Goal: Task Accomplishment & Management: Manage account settings

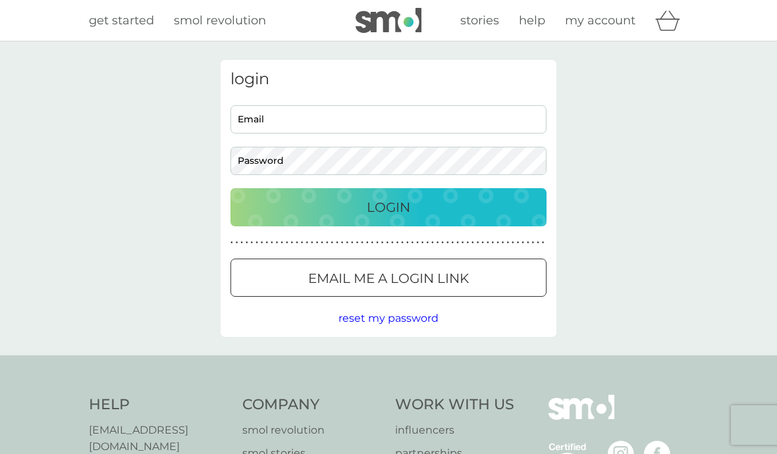
click at [388, 119] on input "Email" at bounding box center [388, 119] width 316 height 28
type input "harptreemartins@gmail.com"
click at [388, 207] on button "Login" at bounding box center [388, 207] width 316 height 38
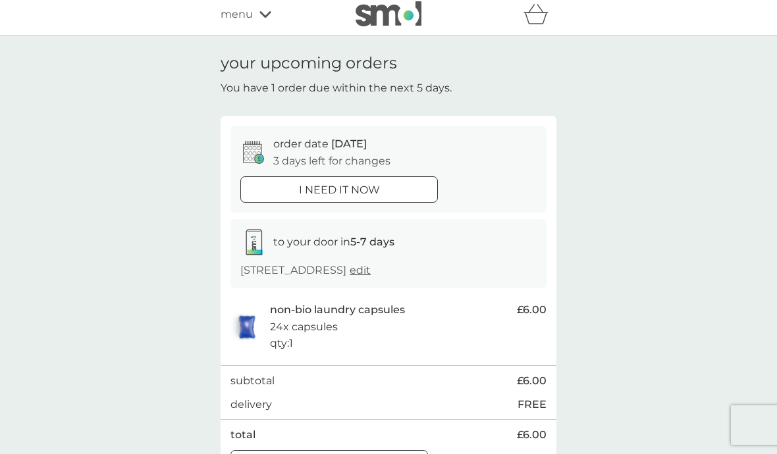
scroll to position [254, 0]
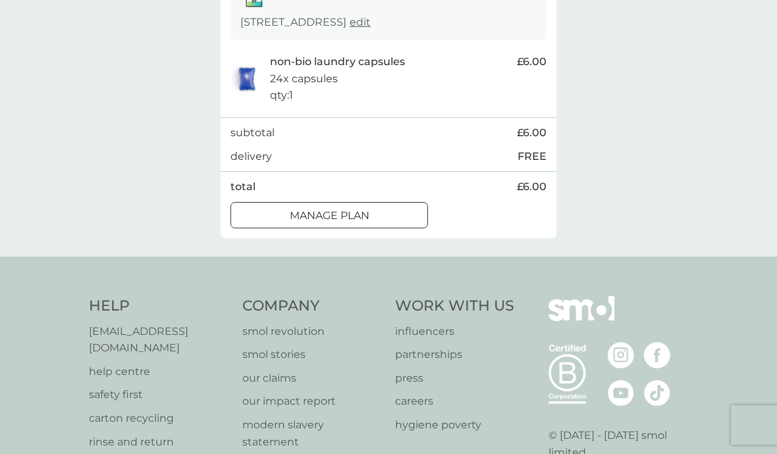
click at [329, 222] on div at bounding box center [328, 216] width 47 height 14
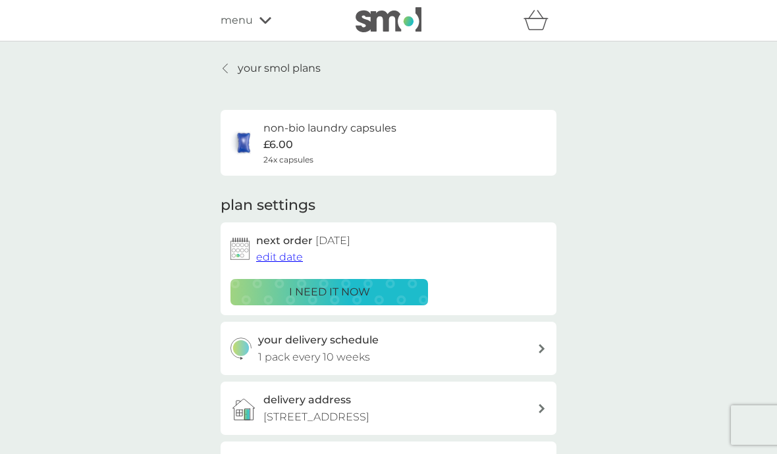
click at [279, 255] on span "edit date" at bounding box center [279, 257] width 47 height 13
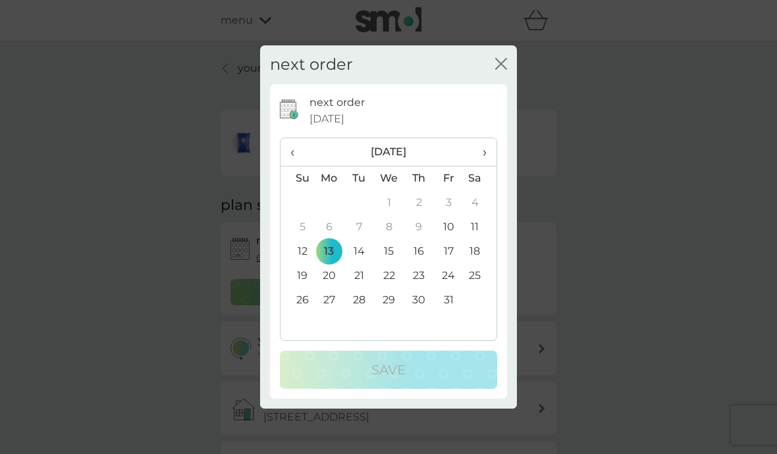
click at [448, 299] on td "31" at bounding box center [449, 300] width 30 height 24
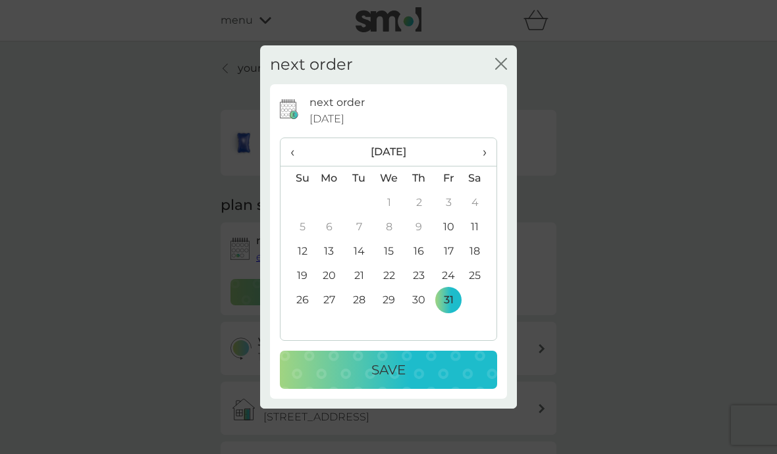
click at [388, 369] on p "Save" at bounding box center [388, 369] width 34 height 21
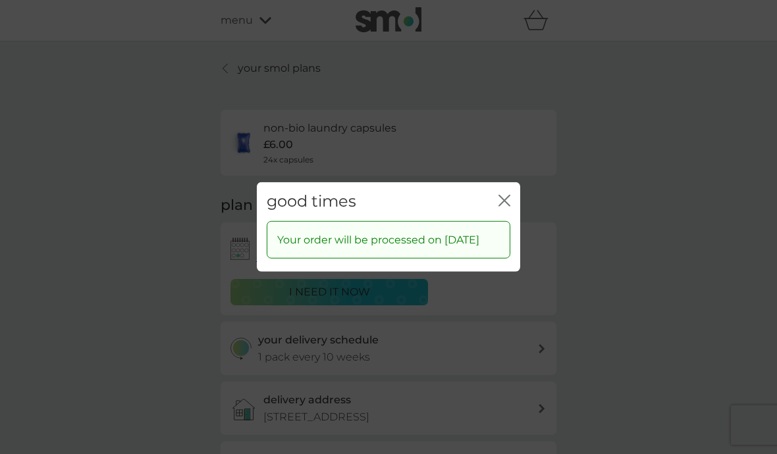
click at [504, 195] on g "close" at bounding box center [504, 200] width 11 height 11
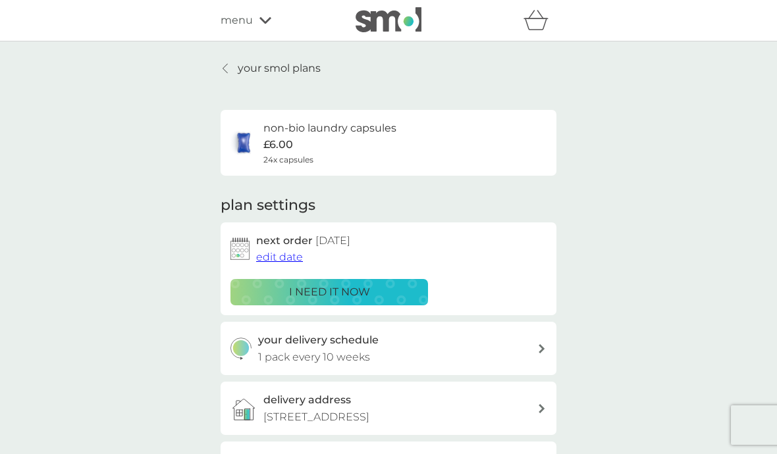
click at [236, 20] on span "menu" at bounding box center [236, 20] width 32 height 17
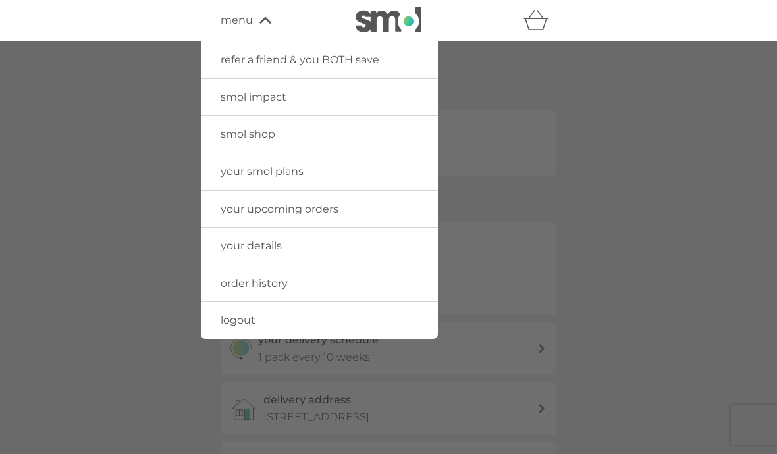
click at [238, 317] on span "logout" at bounding box center [237, 320] width 35 height 13
